Goal: Task Accomplishment & Management: Manage account settings

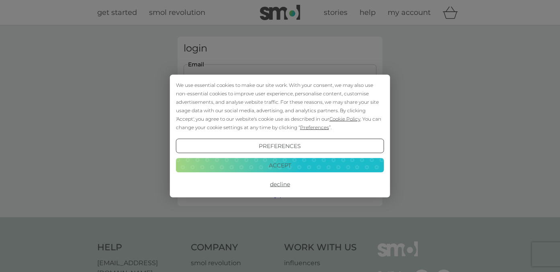
type input "[EMAIL_ADDRESS][DOMAIN_NAME]"
click at [277, 184] on button "Decline" at bounding box center [280, 184] width 208 height 14
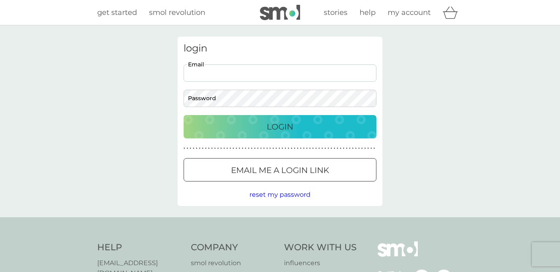
type input "[EMAIL_ADDRESS][DOMAIN_NAME]"
click at [276, 129] on p "Login" at bounding box center [280, 126] width 27 height 13
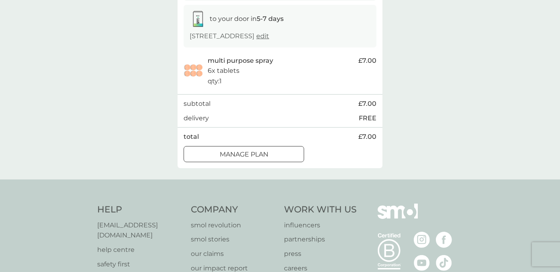
scroll to position [371, 0]
click at [254, 158] on div at bounding box center [244, 154] width 29 height 8
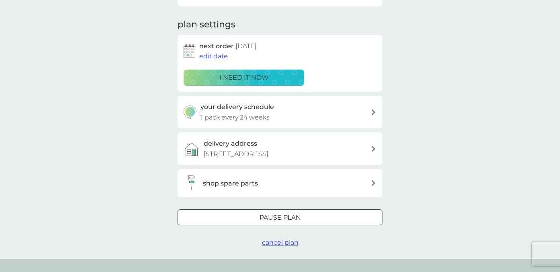
scroll to position [101, 0]
click at [274, 222] on div at bounding box center [280, 217] width 29 height 8
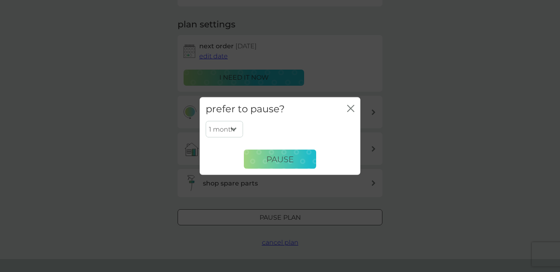
select select "6"
click at [277, 158] on span "Pause" at bounding box center [280, 159] width 27 height 10
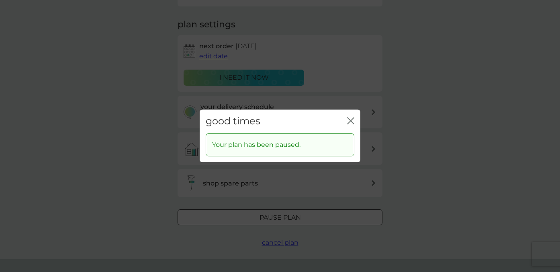
click at [350, 120] on icon "close" at bounding box center [349, 120] width 3 height 6
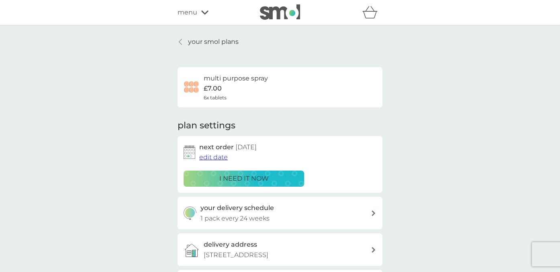
scroll to position [0, 0]
